Goal: Transaction & Acquisition: Download file/media

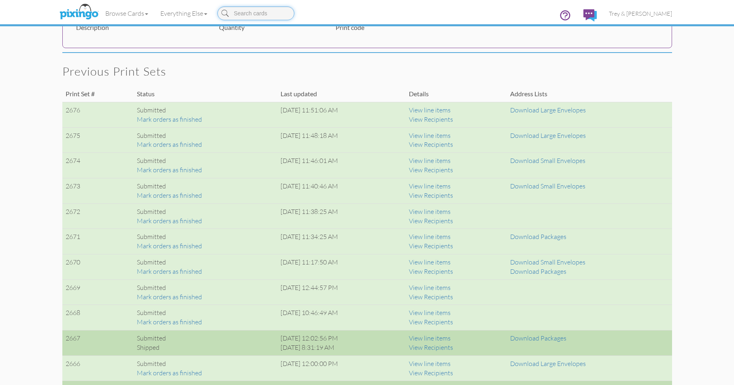
scroll to position [445, 0]
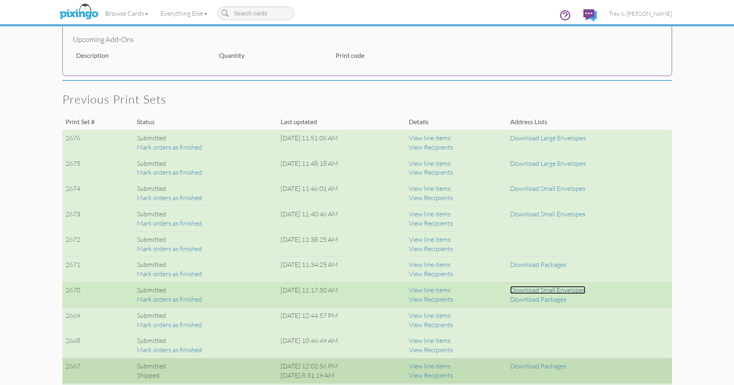
click at [534, 289] on link "Download Small Envelopes" at bounding box center [547, 290] width 75 height 8
click at [540, 297] on link "Download Packages" at bounding box center [538, 300] width 56 height 8
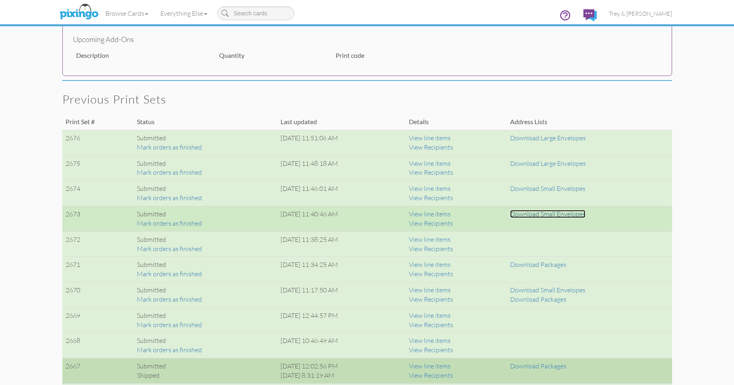
click at [552, 214] on link "Download Small Envelopes" at bounding box center [547, 214] width 75 height 8
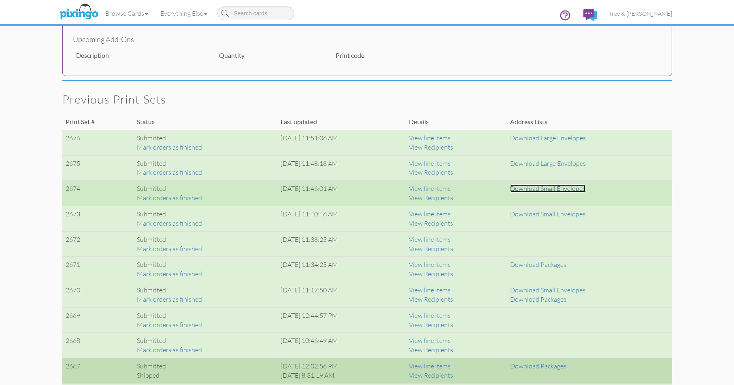
click at [553, 188] on link "Download Small Envelopes" at bounding box center [547, 189] width 75 height 8
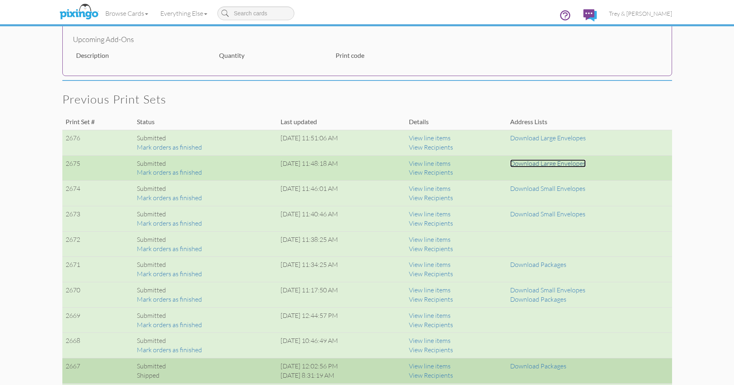
click at [544, 162] on link "Download Large Envelopes" at bounding box center [548, 164] width 76 height 8
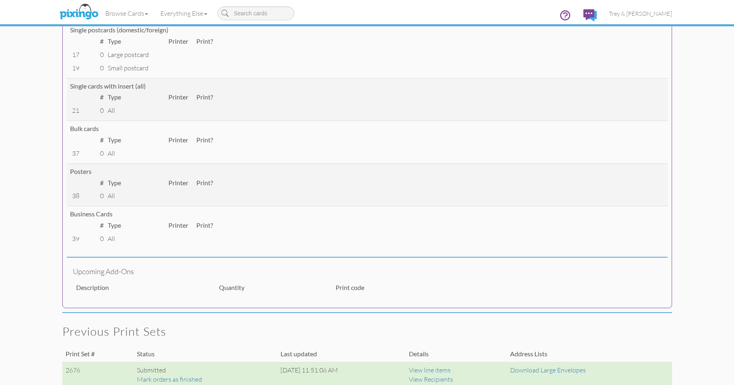
scroll to position [243, 0]
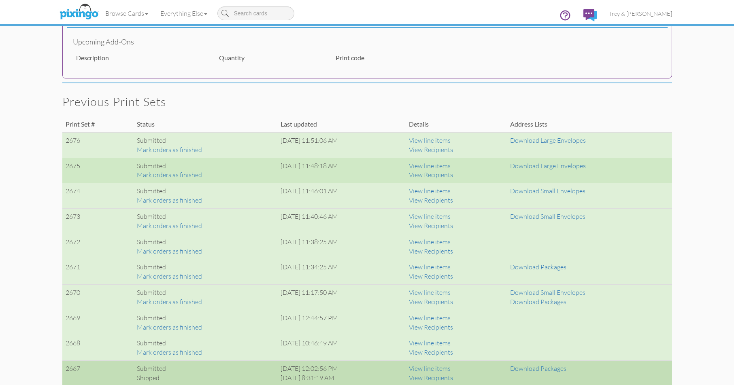
scroll to position [445, 0]
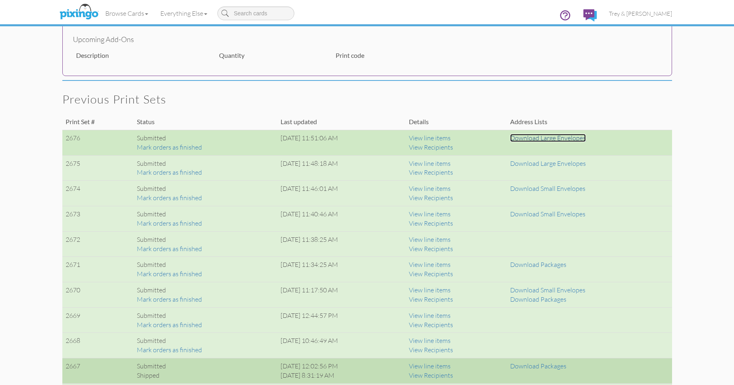
click at [549, 137] on link "Download Large Envelopes" at bounding box center [548, 138] width 76 height 8
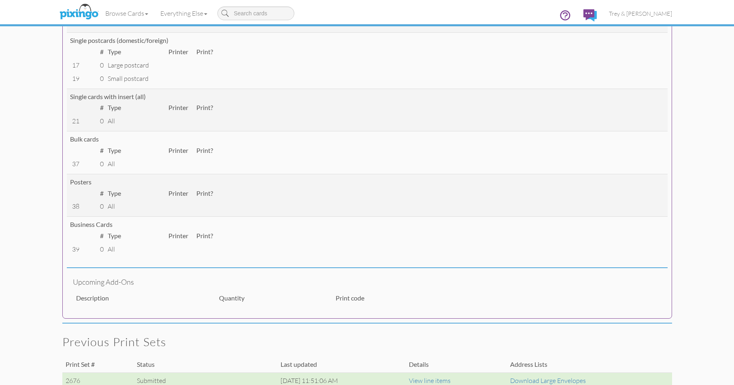
scroll to position [0, 0]
